Goal: Information Seeking & Learning: Learn about a topic

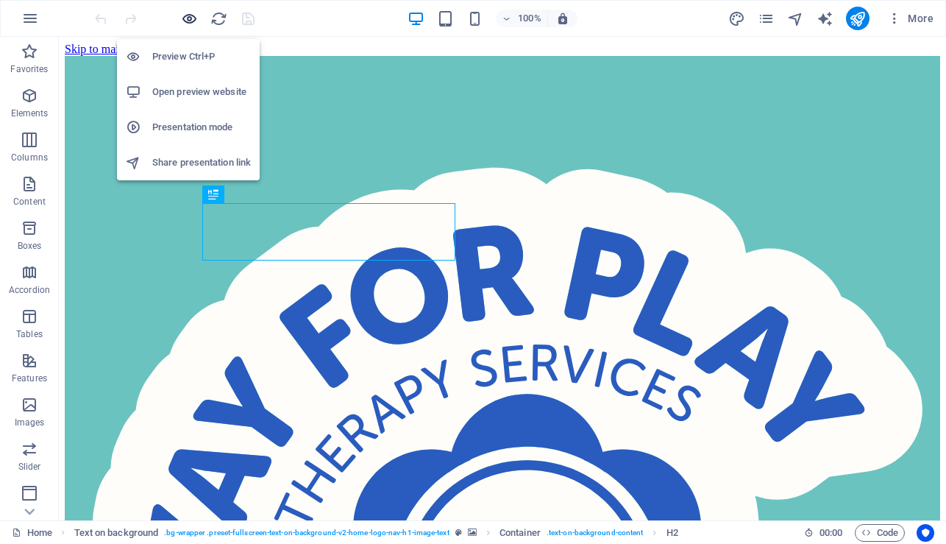
click at [191, 19] on icon "button" at bounding box center [189, 18] width 17 height 17
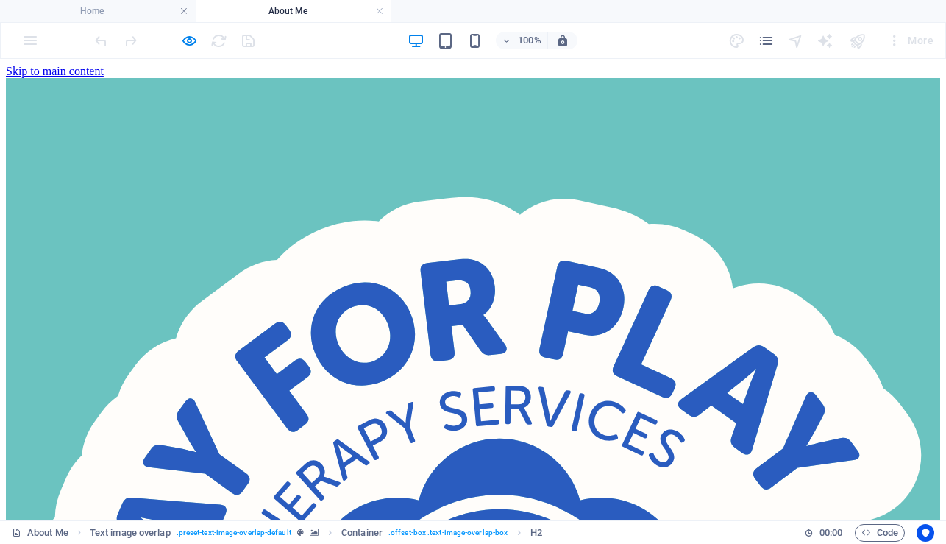
click at [142, 15] on h4 "Home" at bounding box center [98, 11] width 196 height 16
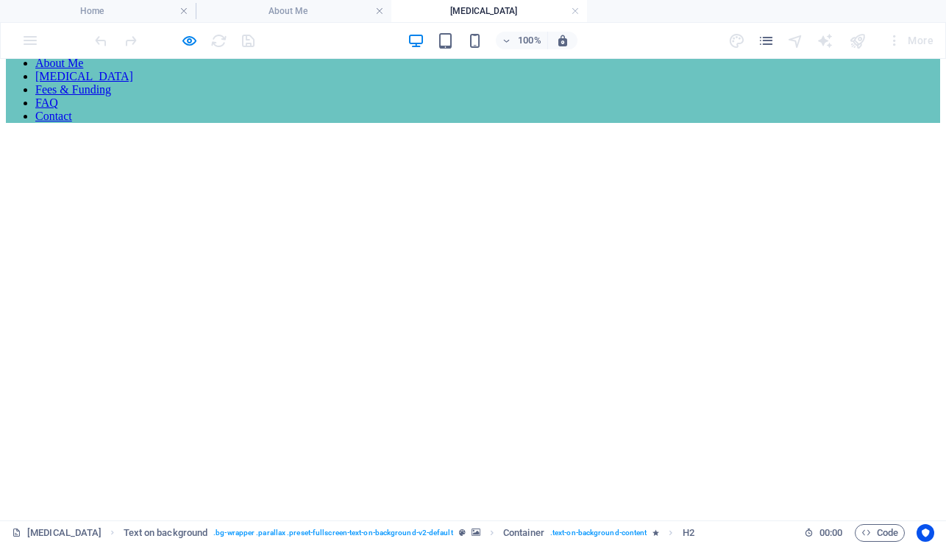
scroll to position [3252, 0]
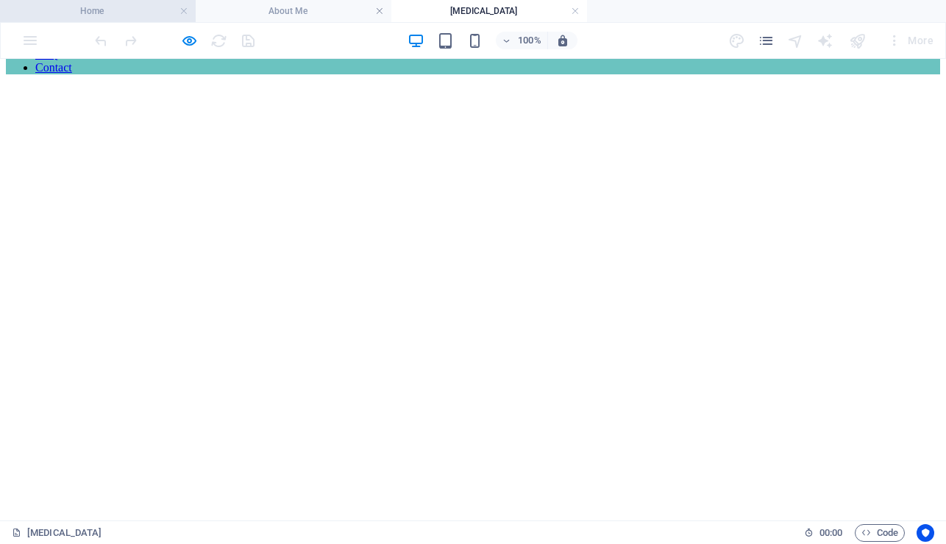
click at [127, 16] on h4 "Home" at bounding box center [98, 11] width 196 height 16
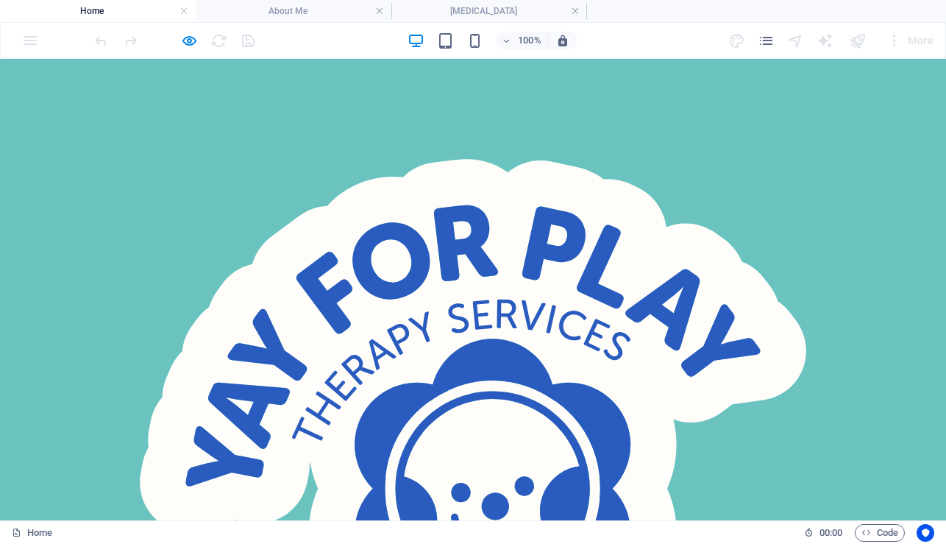
scroll to position [0, 0]
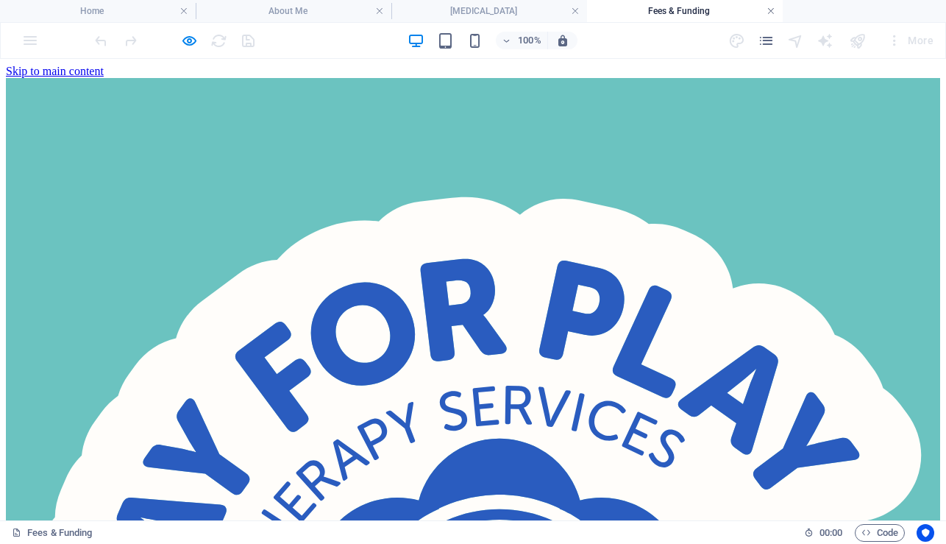
click at [767, 12] on link at bounding box center [771, 11] width 9 height 14
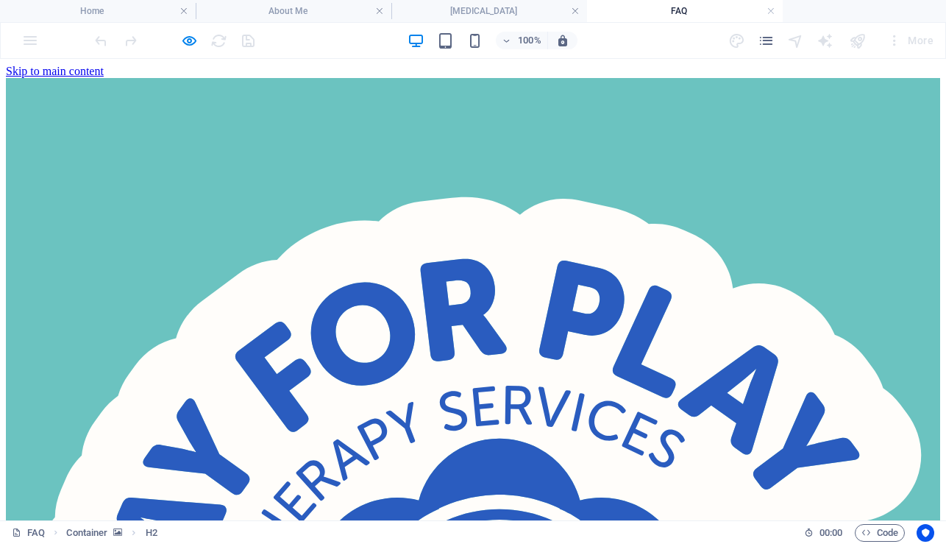
scroll to position [4, 0]
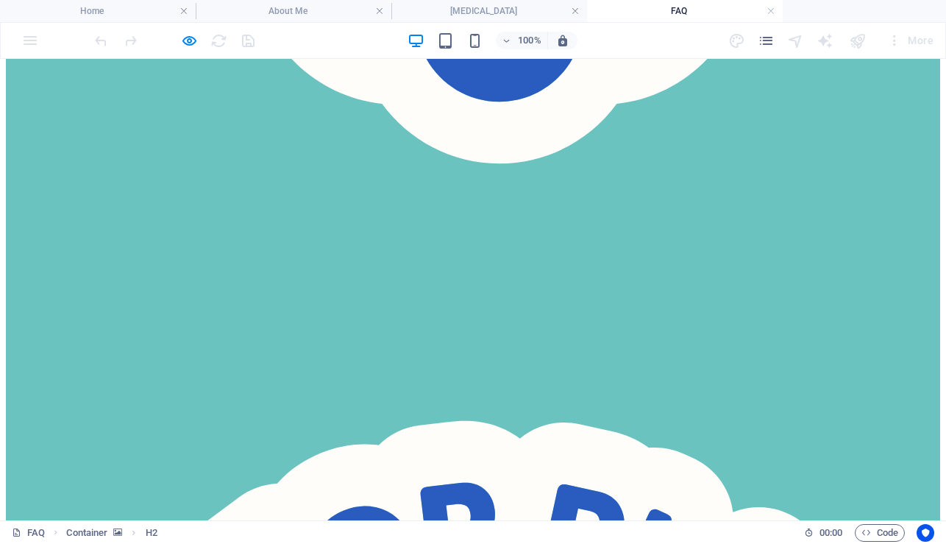
scroll to position [0, 0]
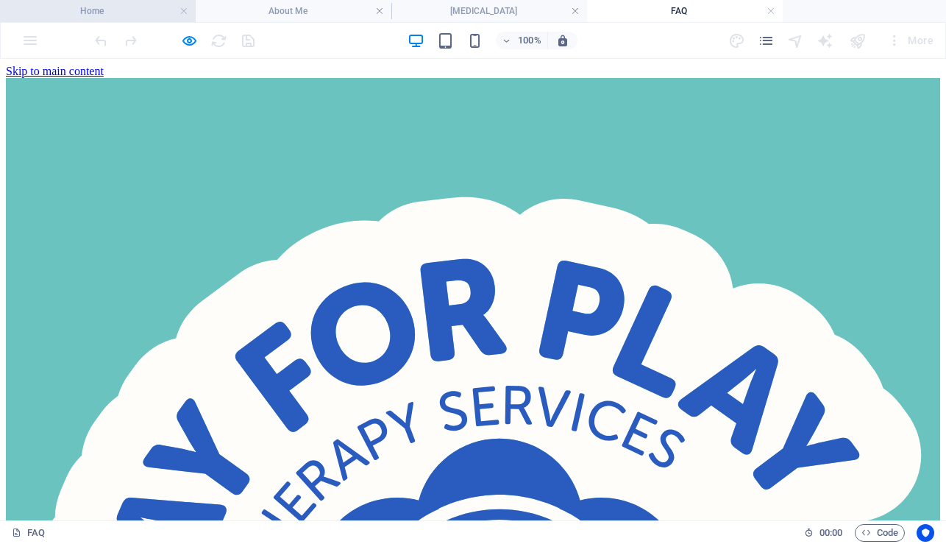
click at [143, 13] on h4 "Home" at bounding box center [98, 11] width 196 height 16
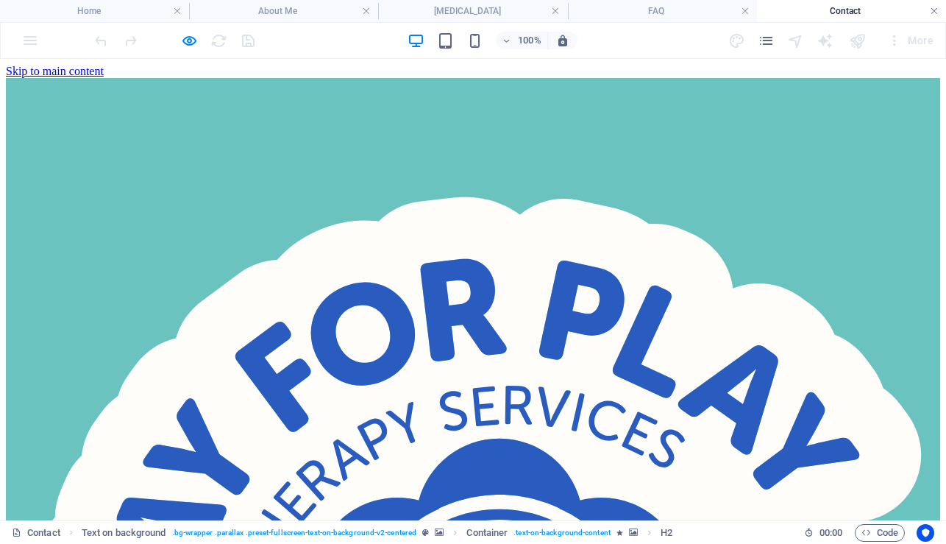
click at [935, 10] on link at bounding box center [934, 11] width 9 height 14
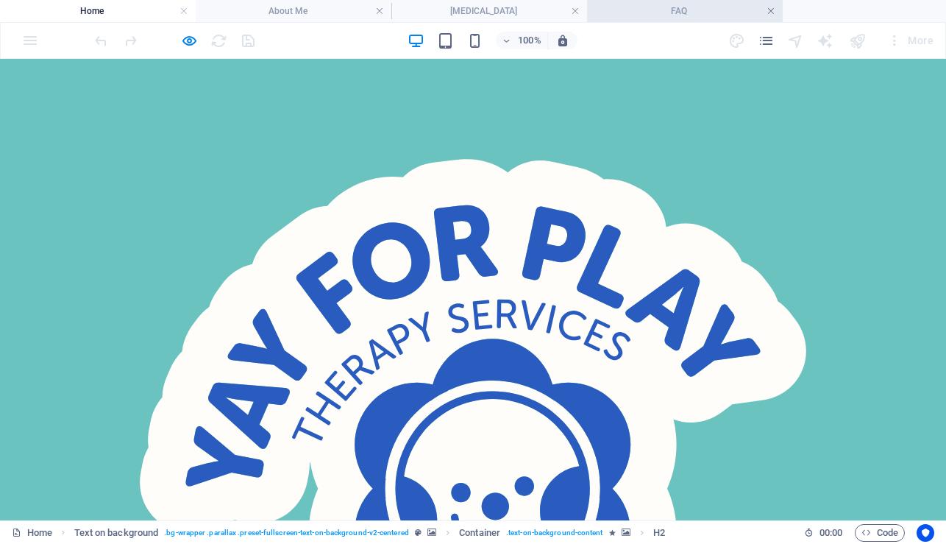
click at [770, 10] on link at bounding box center [771, 11] width 9 height 14
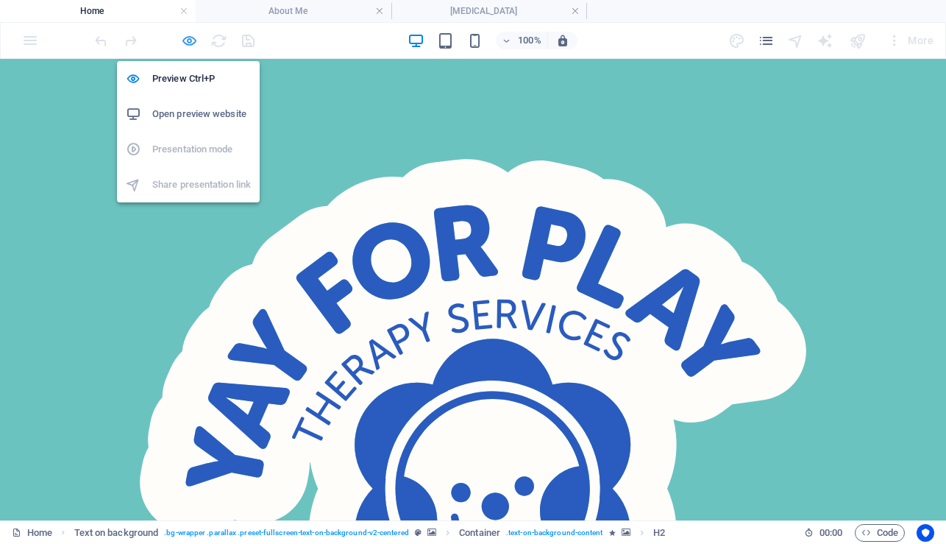
click at [189, 38] on icon "button" at bounding box center [189, 40] width 17 height 17
